Goal: Information Seeking & Learning: Learn about a topic

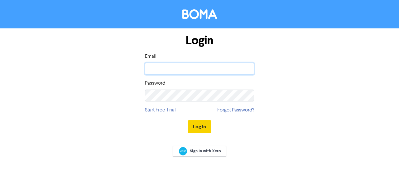
type input "[PERSON_NAME][EMAIL_ADDRESS][DOMAIN_NAME]"
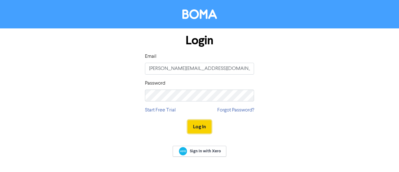
click at [201, 127] on button "Log In" at bounding box center [200, 126] width 24 height 13
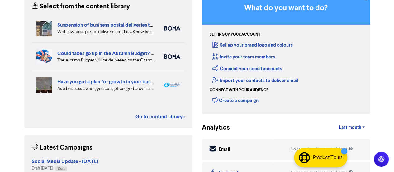
scroll to position [43, 0]
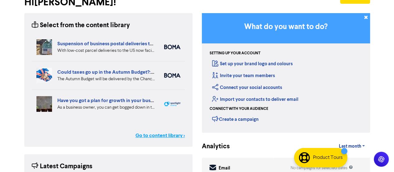
click at [151, 134] on link "Go to content library >" at bounding box center [161, 135] width 50 height 7
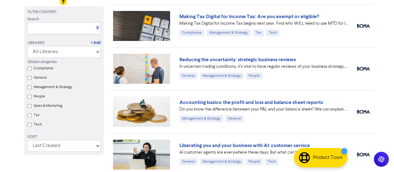
scroll to position [1368, 0]
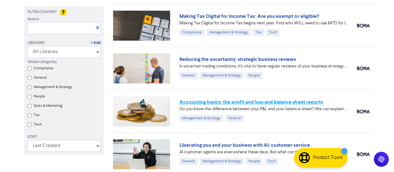
click at [223, 101] on link "Accounting basics: the profit and loss and balance sheet reports" at bounding box center [251, 102] width 143 height 6
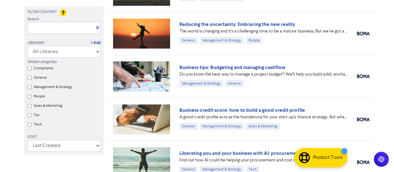
scroll to position [1832, 0]
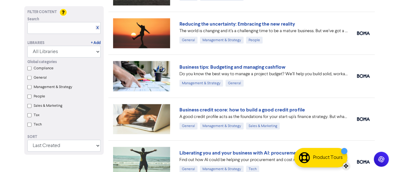
click at [327, 163] on div "Product Tours" at bounding box center [320, 157] width 53 height 19
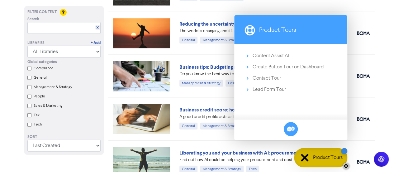
click at [327, 163] on div "Product Tours" at bounding box center [320, 157] width 53 height 19
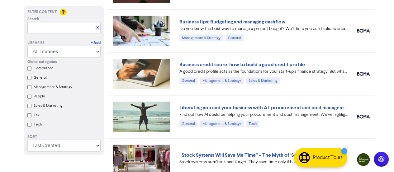
scroll to position [1877, 0]
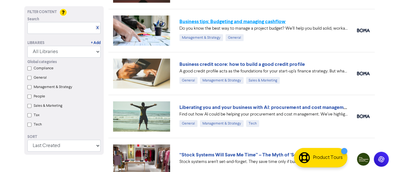
click at [206, 18] on link "Business tips: Budgeting and managing cashflow" at bounding box center [233, 21] width 106 height 6
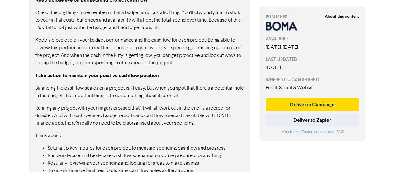
scroll to position [545, 0]
click at [126, 113] on p "Running any project with your fingers crossed that ‘it will all work out in the…" at bounding box center [139, 115] width 209 height 22
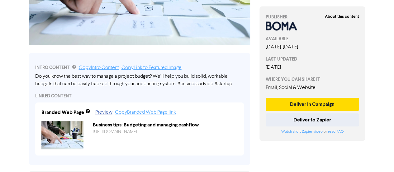
scroll to position [100, 0]
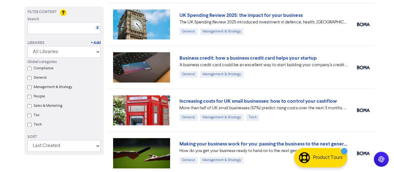
scroll to position [1583, 0]
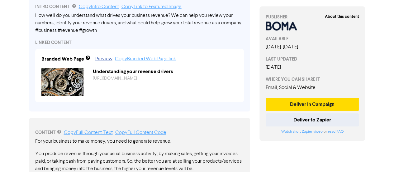
scroll to position [213, 0]
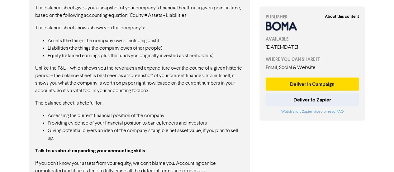
scroll to position [608, 0]
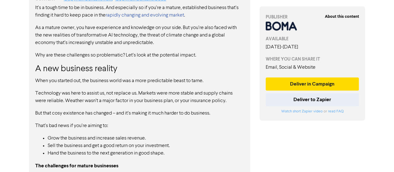
scroll to position [315, 0]
